Goal: Information Seeking & Learning: Learn about a topic

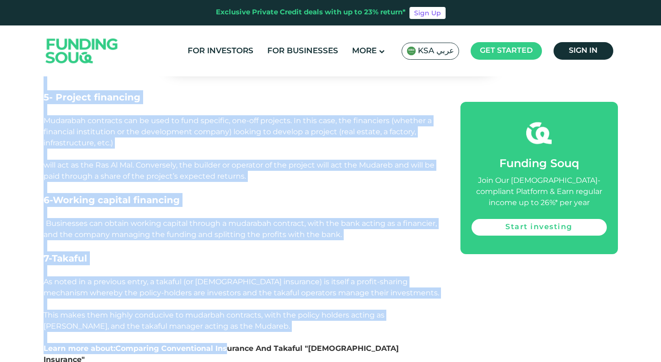
scroll to position [1590, 0]
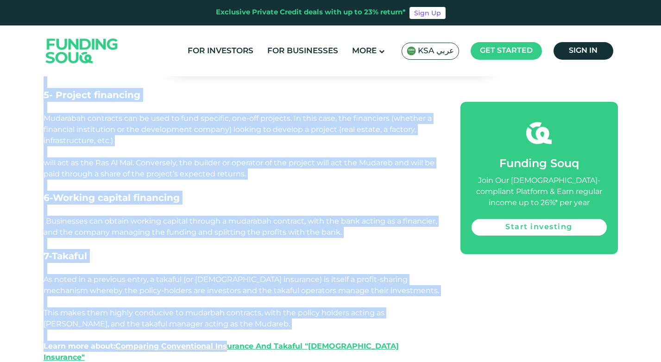
drag, startPoint x: 43, startPoint y: 136, endPoint x: 229, endPoint y: 341, distance: 277.0
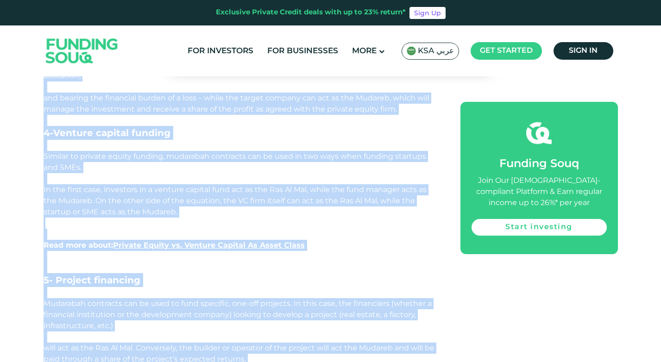
click at [139, 191] on span "In the first case, investors in a venture capital fund act as the Ras Al Mal, w…" at bounding box center [235, 200] width 383 height 31
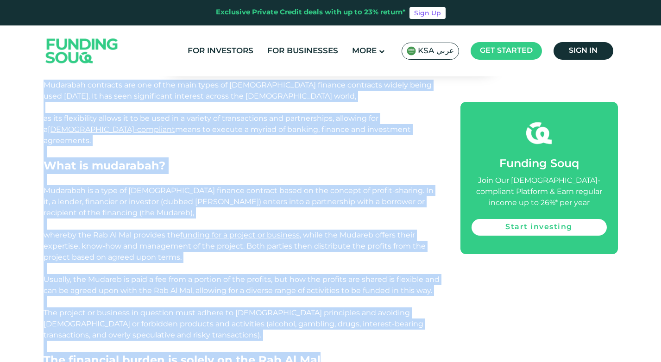
scroll to position [479, 0]
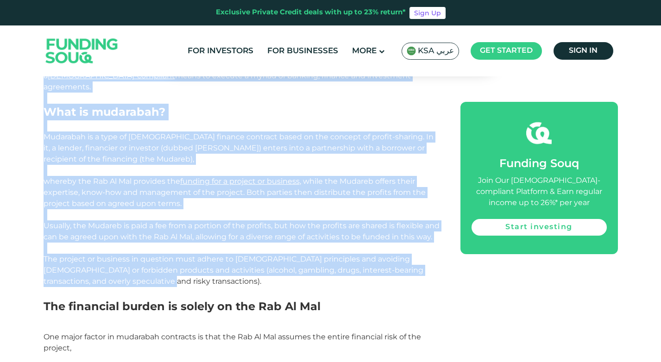
drag, startPoint x: 44, startPoint y: 122, endPoint x: 188, endPoint y: 278, distance: 212.3
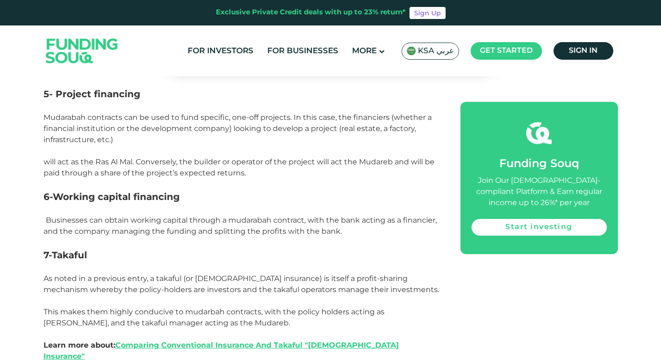
scroll to position [1637, 0]
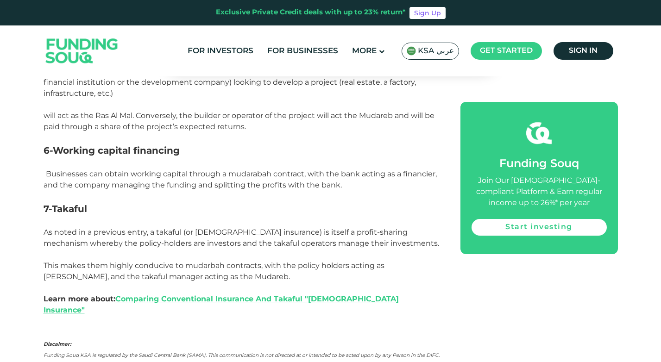
click at [341, 187] on p "Businesses can obtain working capital through a mudarabah contract, with the ba…" at bounding box center [242, 180] width 396 height 22
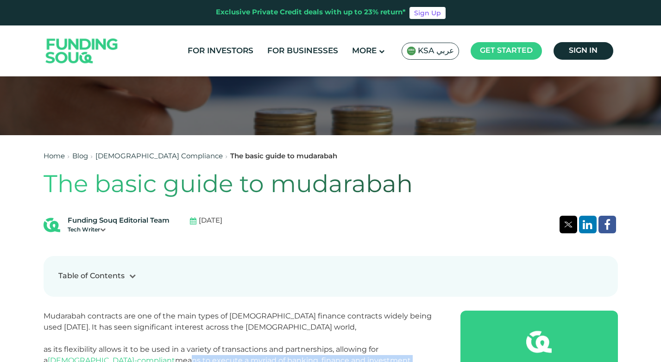
scroll to position [201, 0]
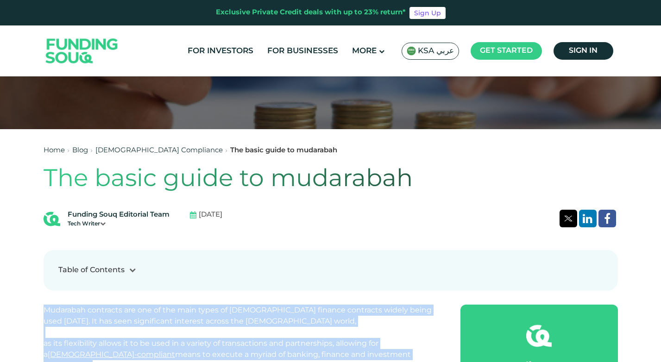
drag, startPoint x: 341, startPoint y: 187, endPoint x: 40, endPoint y: 310, distance: 325.8
drag, startPoint x: 40, startPoint y: 310, endPoint x: 58, endPoint y: 317, distance: 19.2
copy div "Mudarabah contracts are one of the main types of Islamic finance contracts wide…"
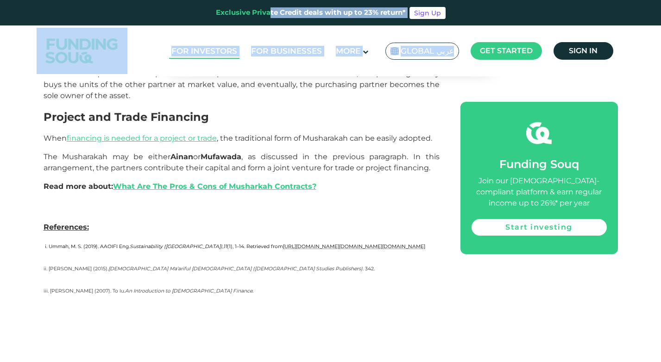
scroll to position [2074, 0]
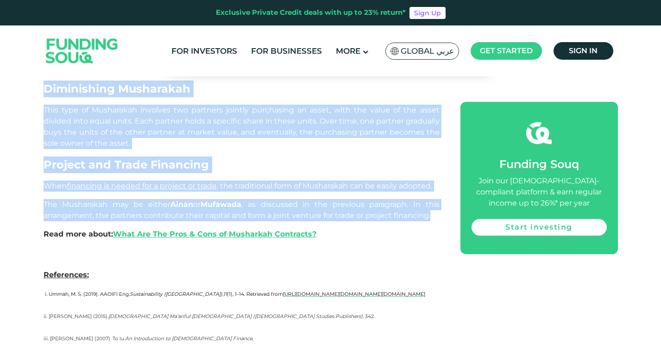
drag, startPoint x: 46, startPoint y: 176, endPoint x: 438, endPoint y: 144, distance: 393.6
copy div "lo ipsu Dolorsitam co ad Elitse-doeius temp incidid utla etd magn ‘Aliquae’, ad…"
